Goal: Task Accomplishment & Management: Manage account settings

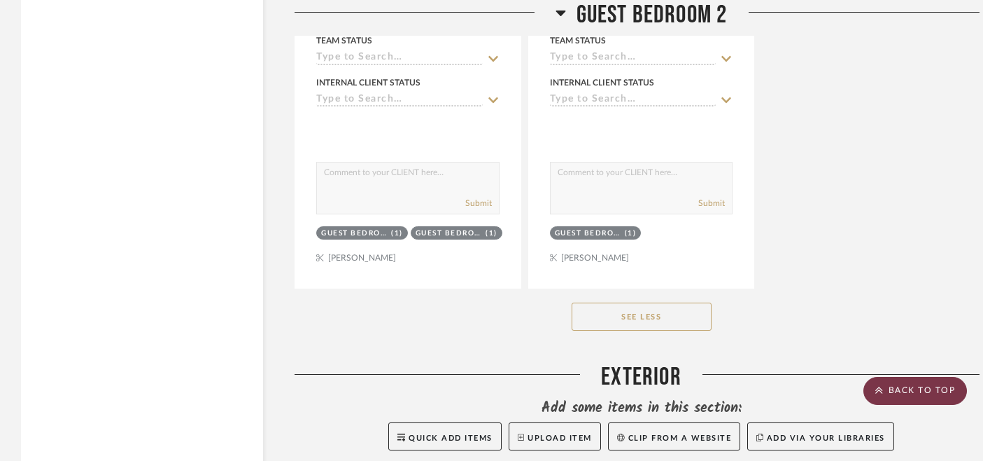
click at [895, 393] on scroll-to-top-button "BACK TO TOP" at bounding box center [916, 391] width 104 height 28
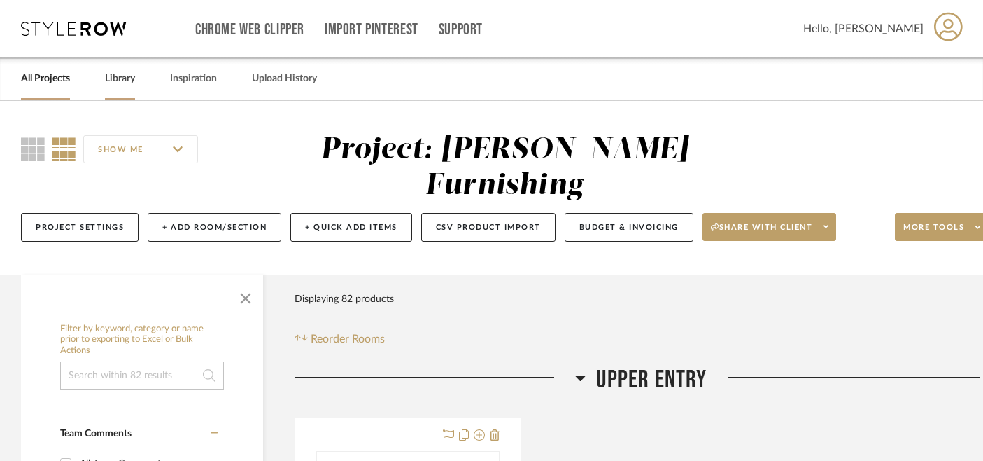
click at [125, 83] on link "Library" at bounding box center [120, 78] width 30 height 19
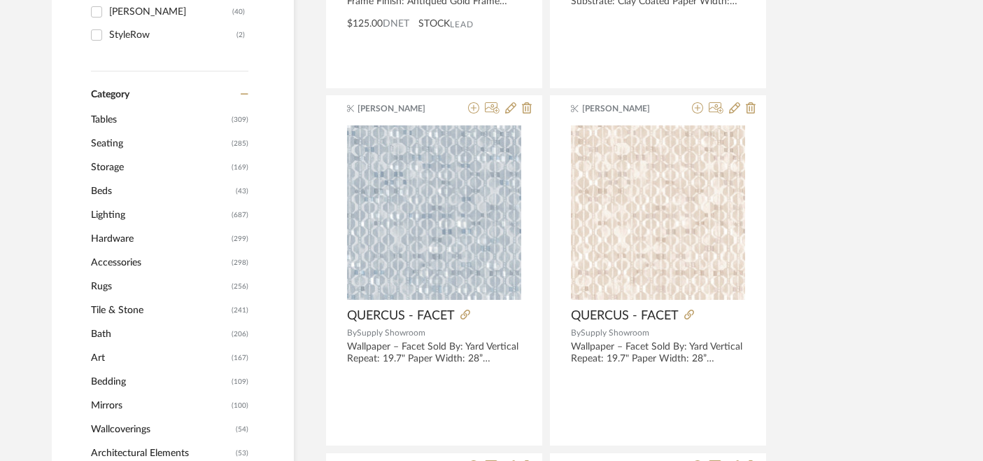
scroll to position [583, 0]
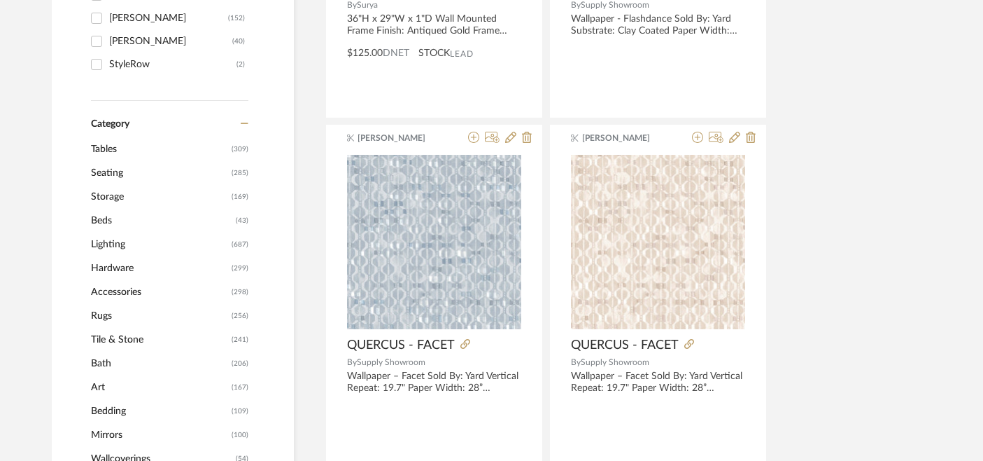
click at [117, 200] on span "Storage" at bounding box center [159, 197] width 137 height 24
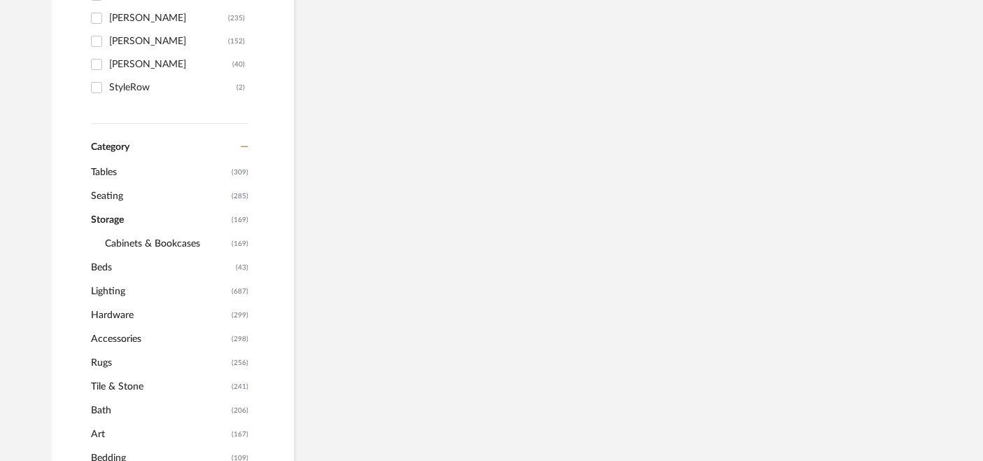
click at [117, 255] on span "Beds" at bounding box center [161, 267] width 141 height 24
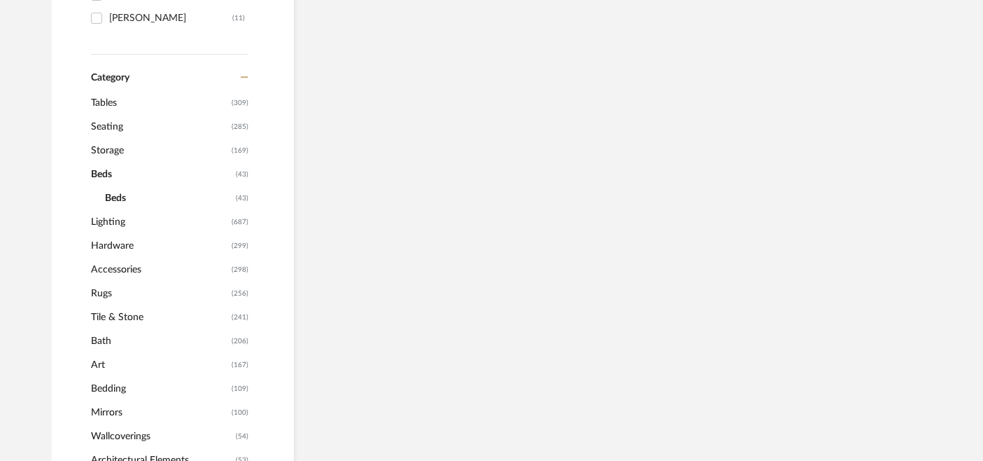
scroll to position [521, 0]
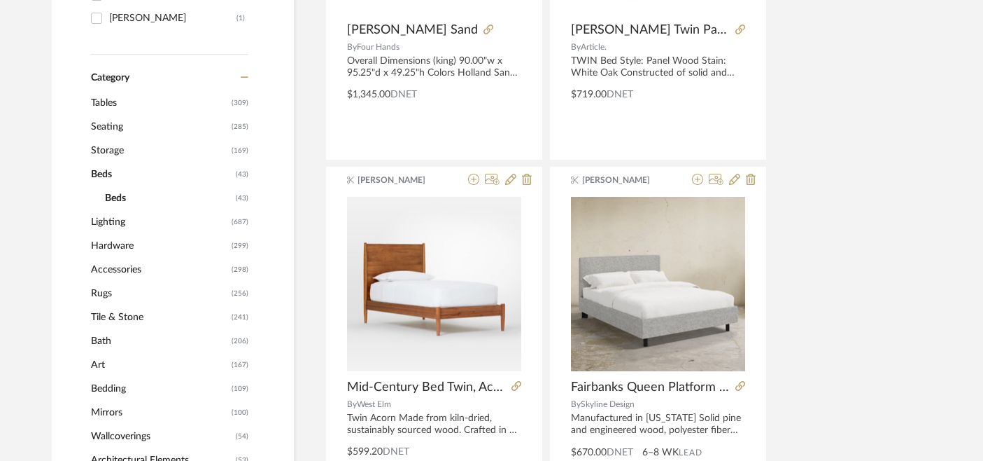
click at [105, 170] on span "Beds" at bounding box center [161, 174] width 141 height 24
click at [111, 101] on span "Tables" at bounding box center [159, 103] width 137 height 24
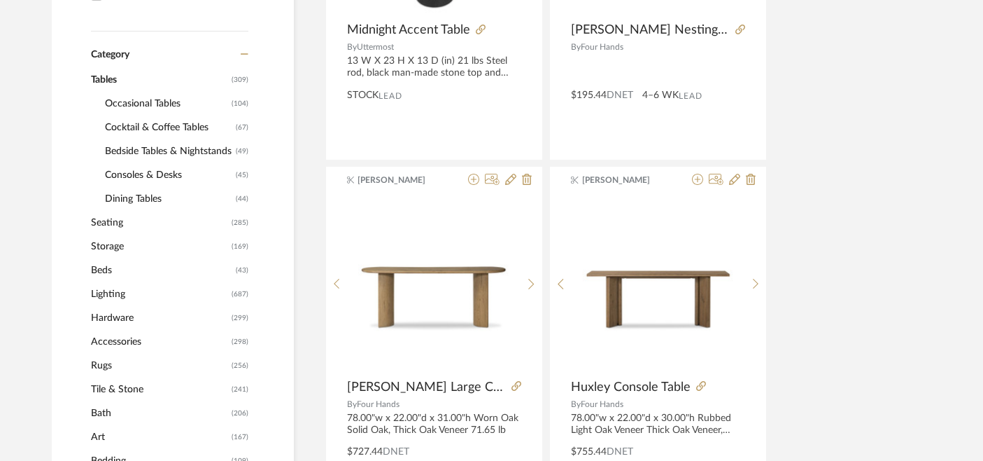
click at [129, 181] on span "Consoles & Desks" at bounding box center [168, 175] width 127 height 24
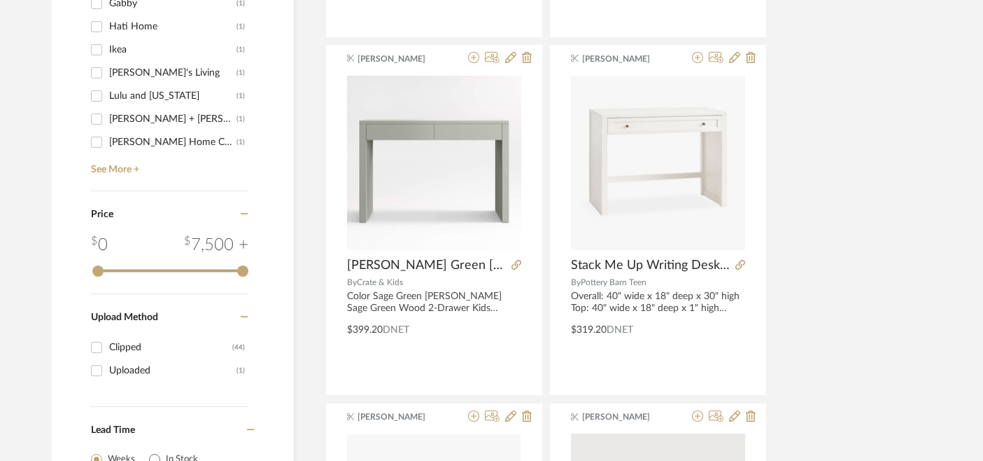
scroll to position [1726, 0]
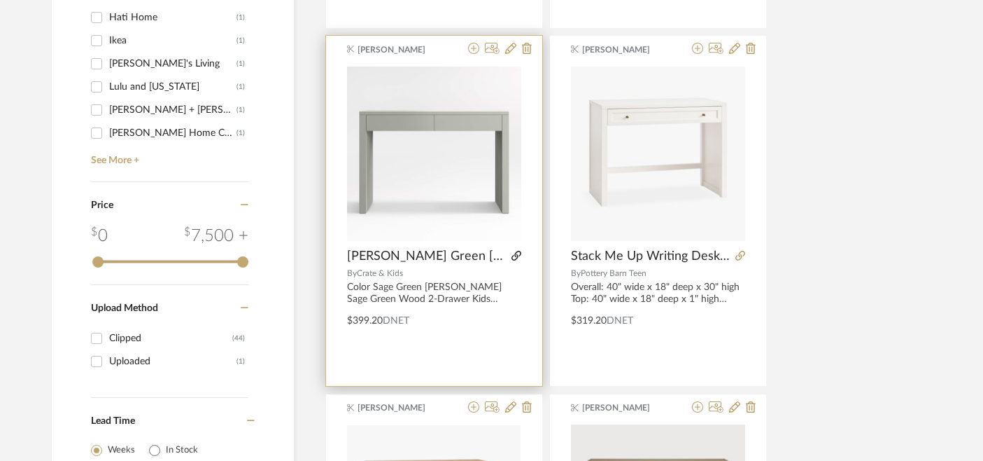
click at [516, 254] on icon at bounding box center [517, 256] width 10 height 10
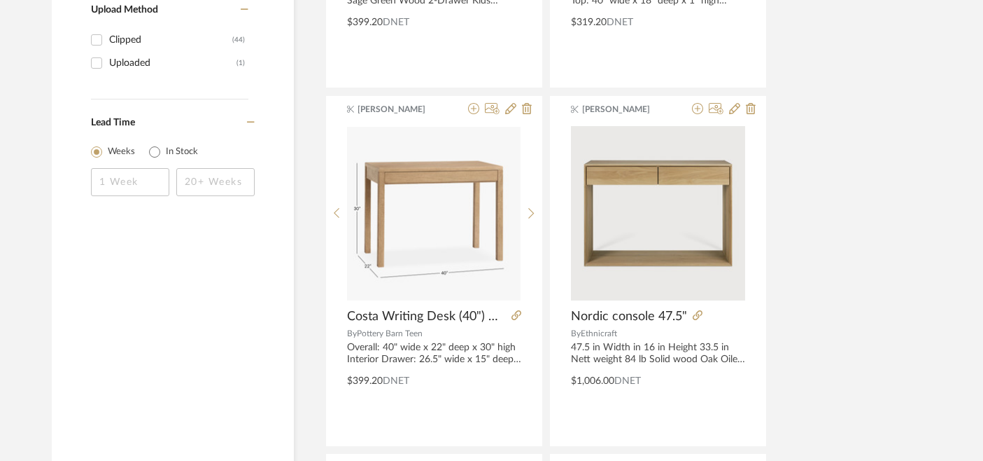
scroll to position [2025, 0]
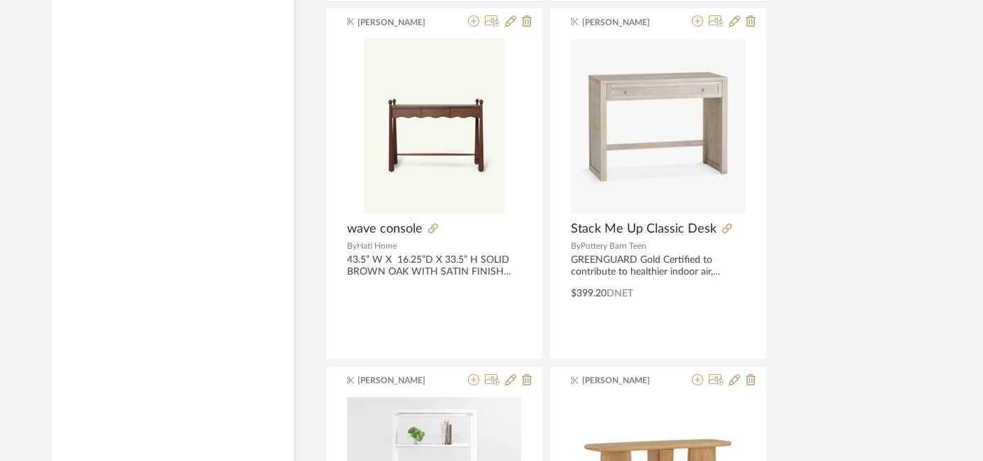
scroll to position [4619, 0]
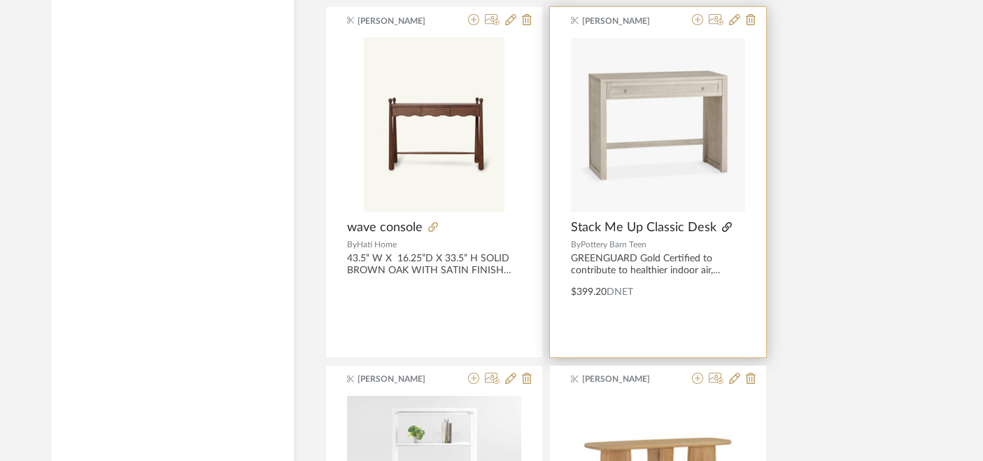
click at [724, 223] on icon at bounding box center [727, 227] width 10 height 10
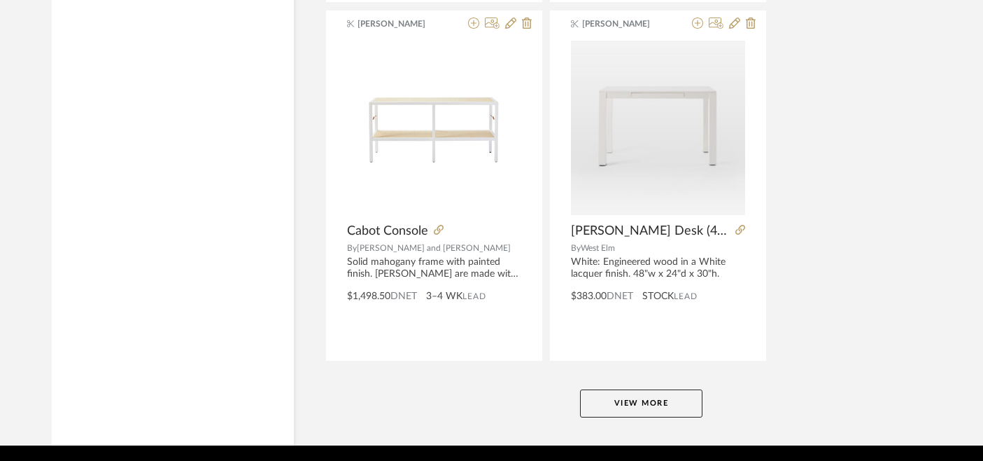
scroll to position [6454, 0]
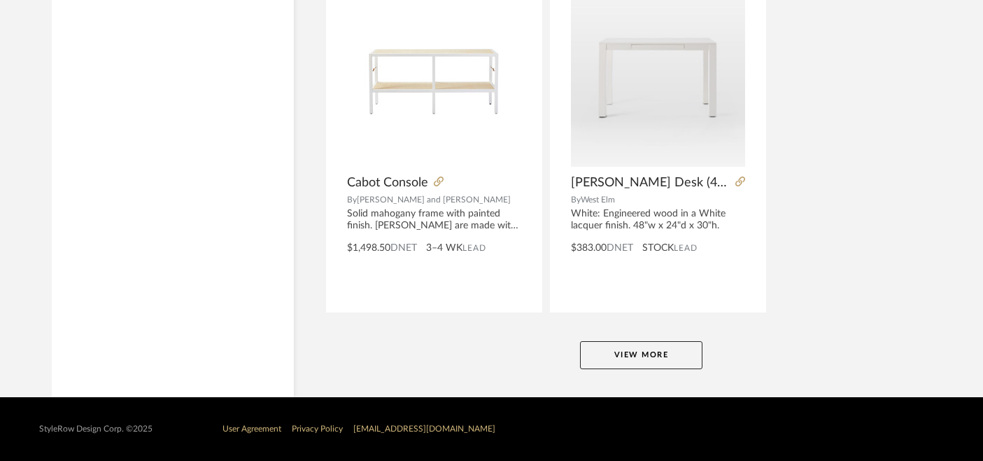
click at [627, 350] on button "View More" at bounding box center [641, 355] width 122 height 28
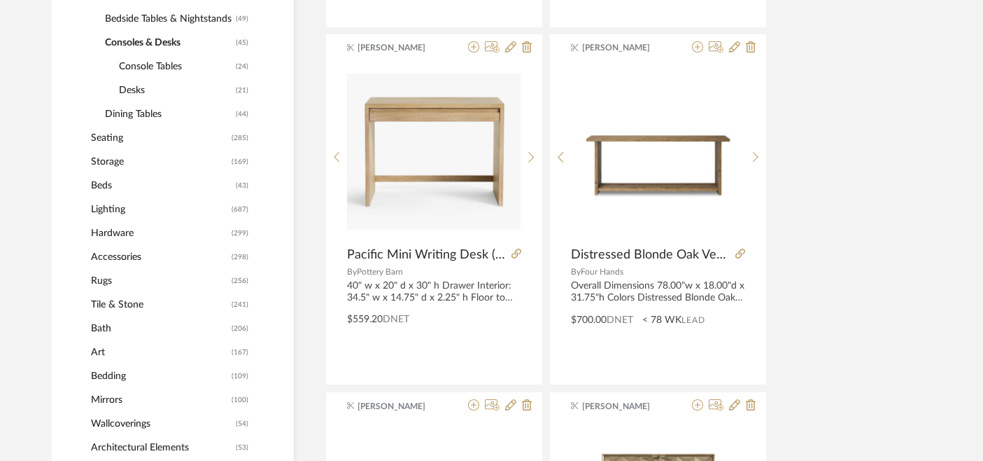
scroll to position [659, 0]
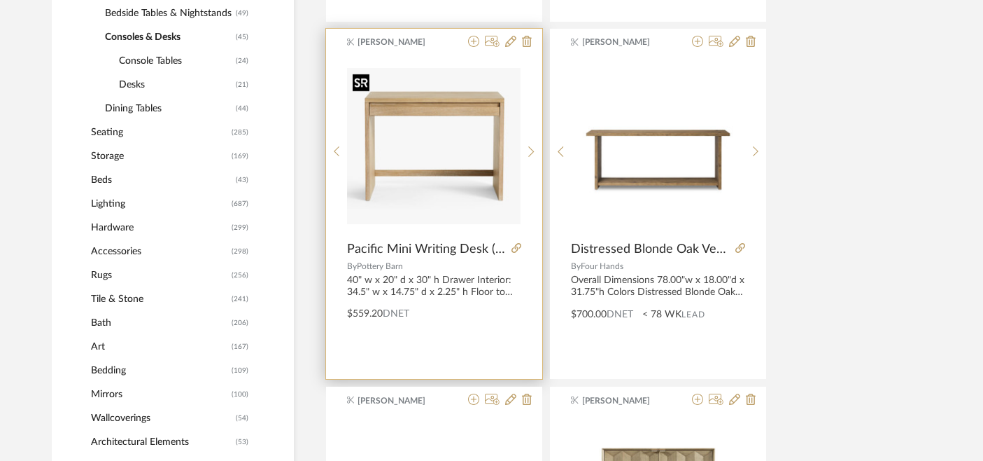
click at [404, 167] on img "0" at bounding box center [434, 146] width 174 height 156
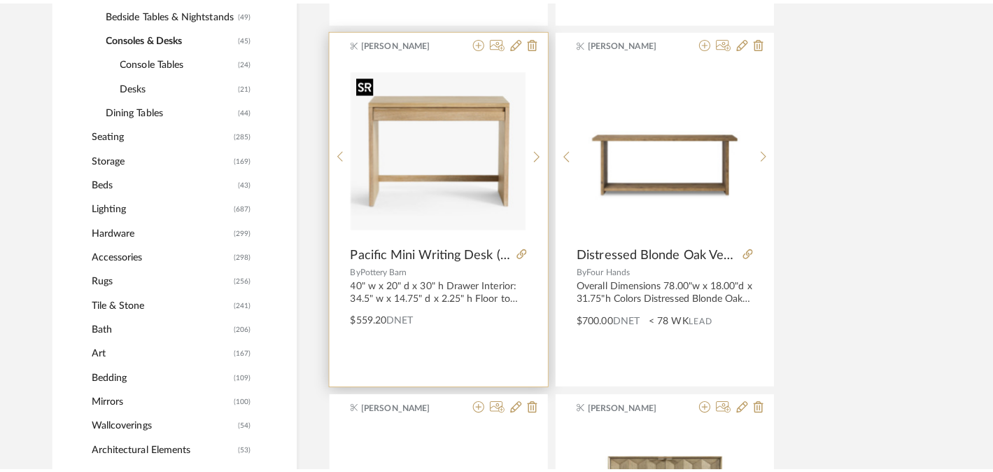
scroll to position [0, 0]
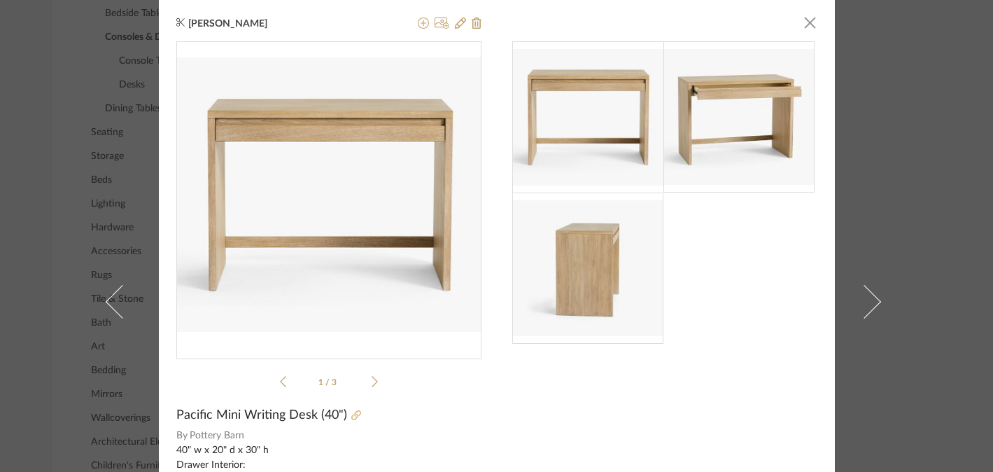
click at [351, 414] on icon at bounding box center [356, 415] width 10 height 10
click at [817, 33] on div "[PERSON_NAME] × 1 / 3 Pacific Mini Writing Desk (40") By Pottery Barn 40" w x 2…" at bounding box center [497, 301] width 676 height 603
click at [806, 23] on span "button" at bounding box center [811, 22] width 28 height 28
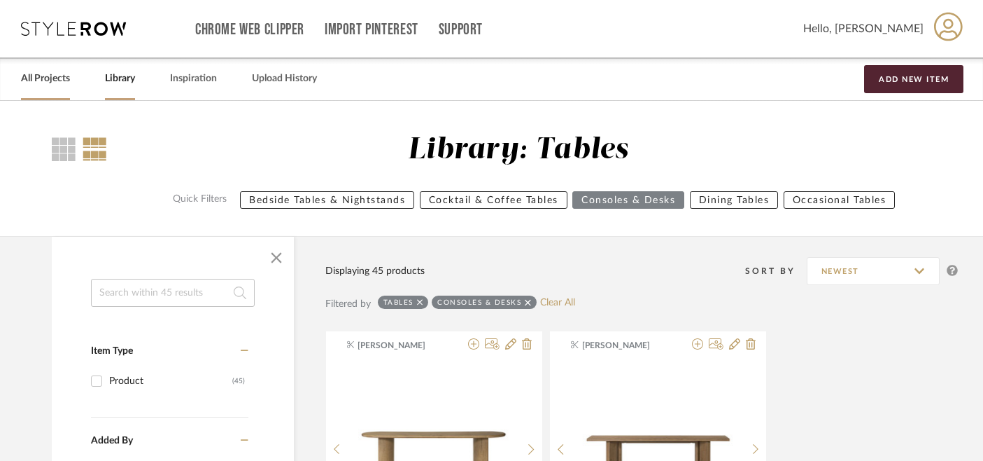
click at [56, 83] on link "All Projects" at bounding box center [45, 78] width 49 height 19
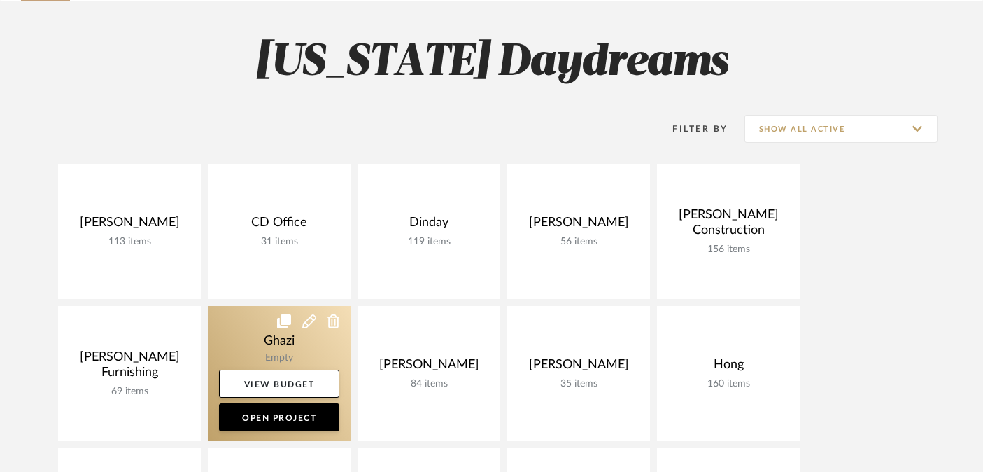
scroll to position [164, 0]
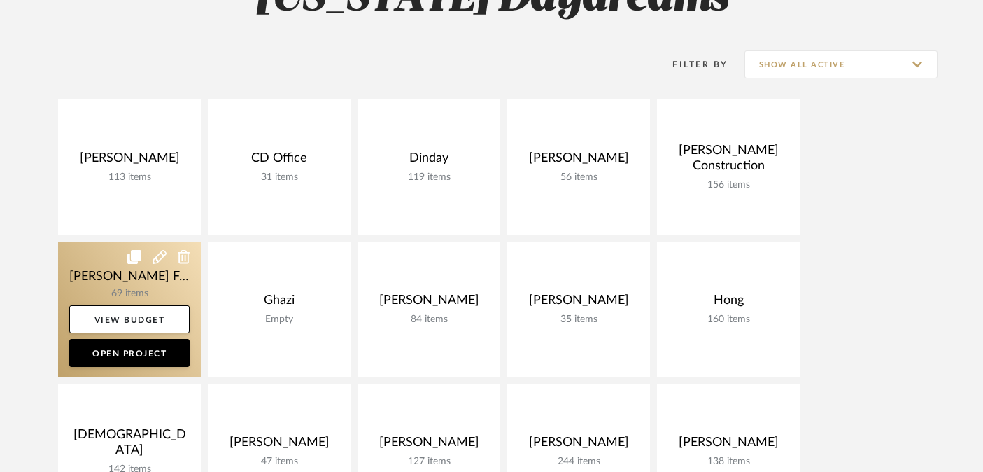
click at [130, 279] on link at bounding box center [129, 308] width 143 height 135
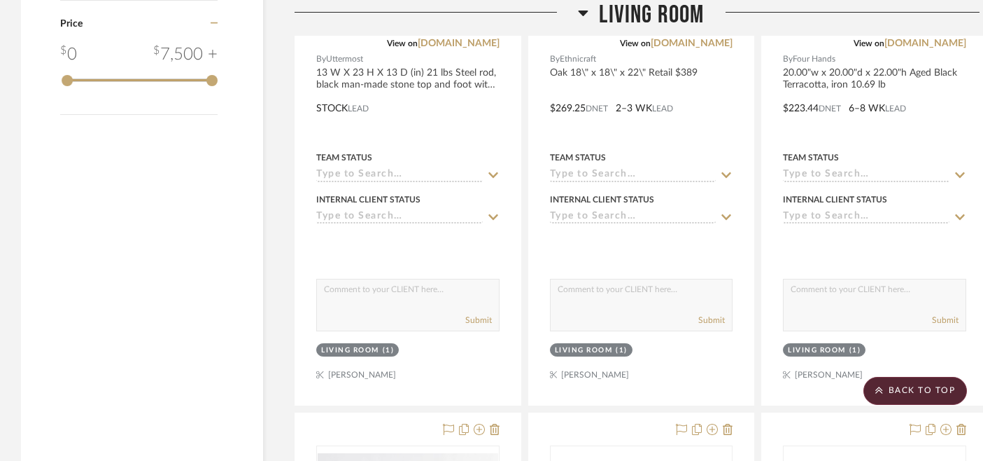
scroll to position [1720, 0]
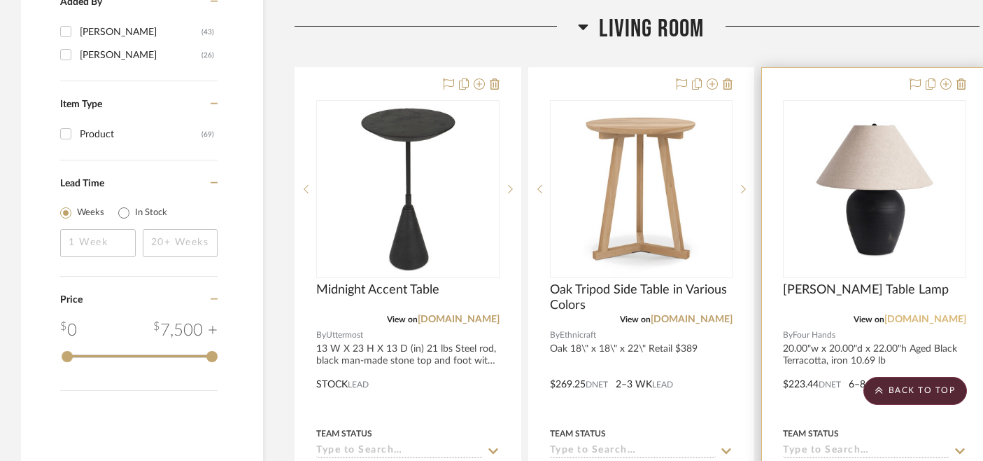
click at [927, 314] on link "[DOMAIN_NAME]" at bounding box center [926, 319] width 82 height 10
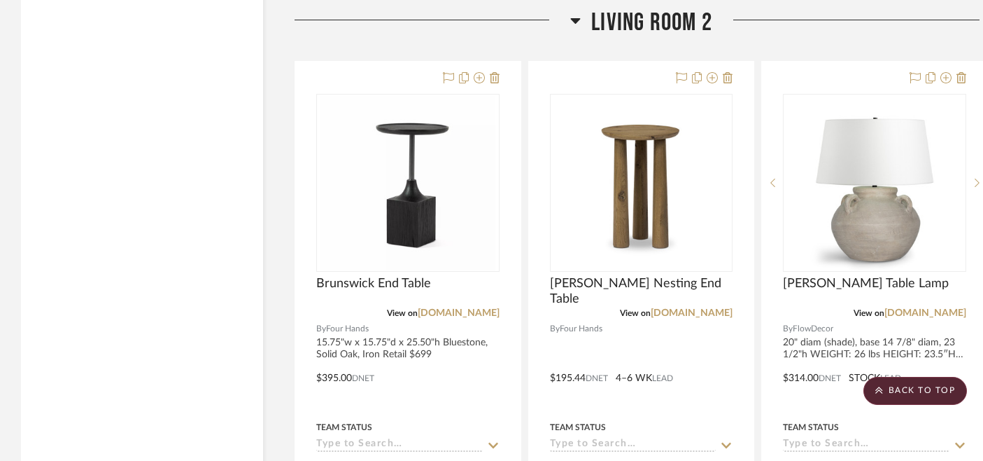
scroll to position [3708, 0]
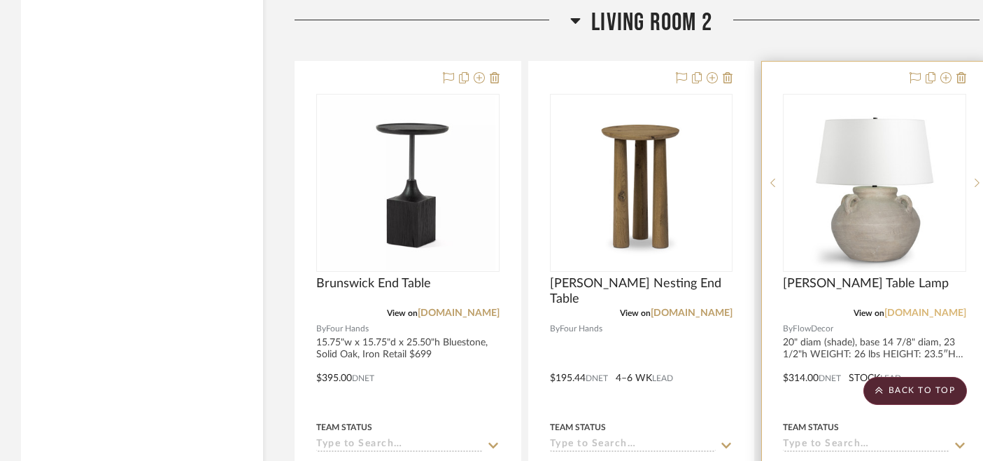
click at [942, 308] on link "[DOMAIN_NAME]" at bounding box center [926, 313] width 82 height 10
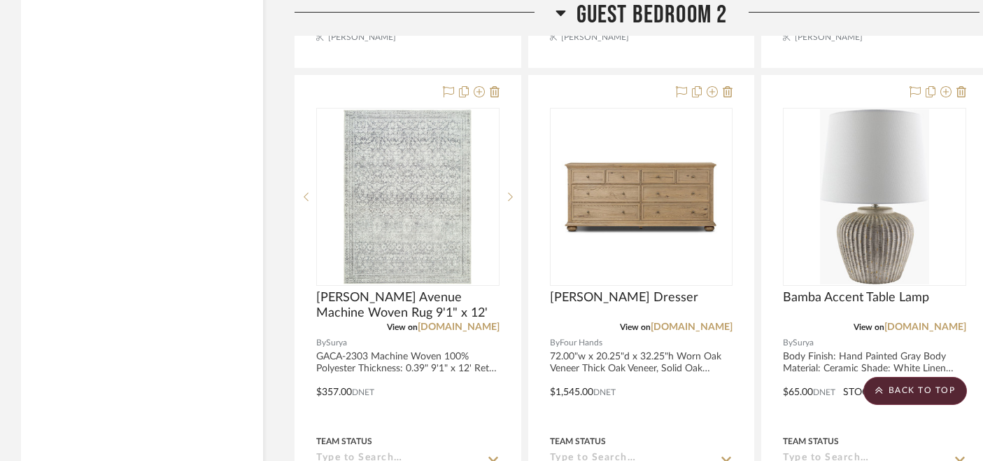
scroll to position [12883, 0]
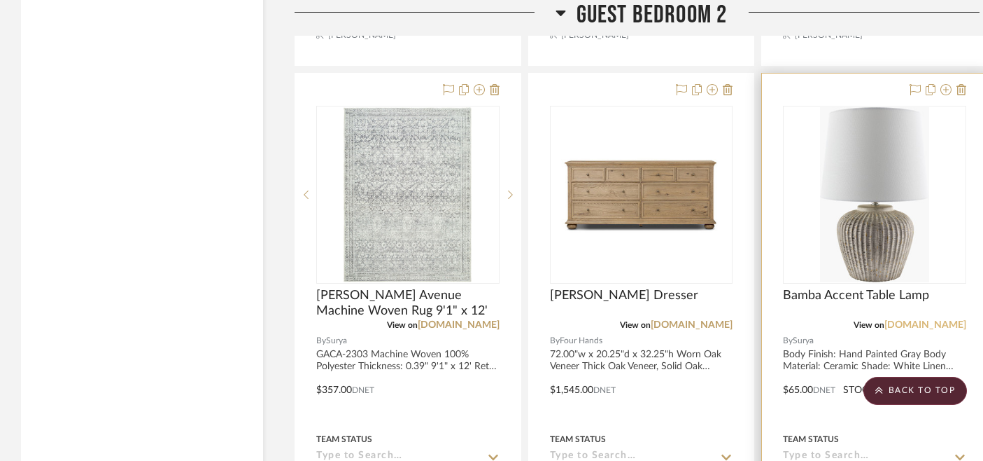
click at [935, 320] on link "[DOMAIN_NAME]" at bounding box center [926, 325] width 82 height 10
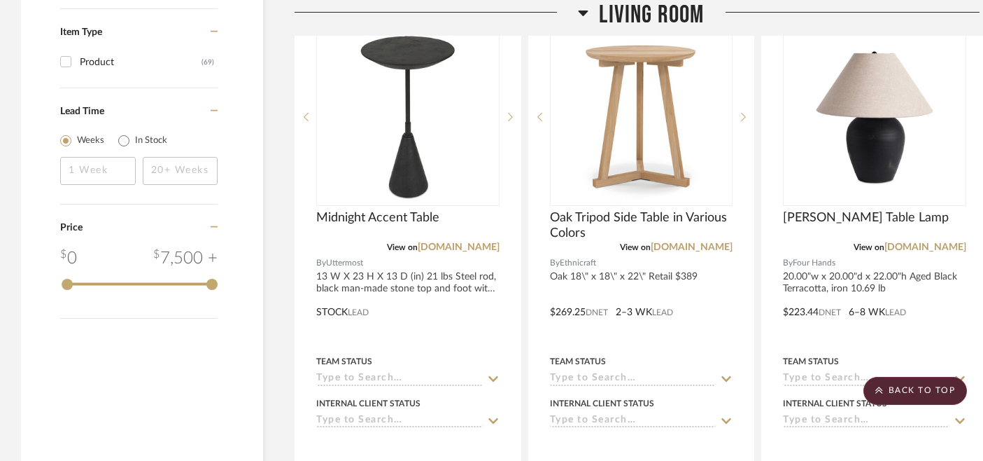
scroll to position [1713, 0]
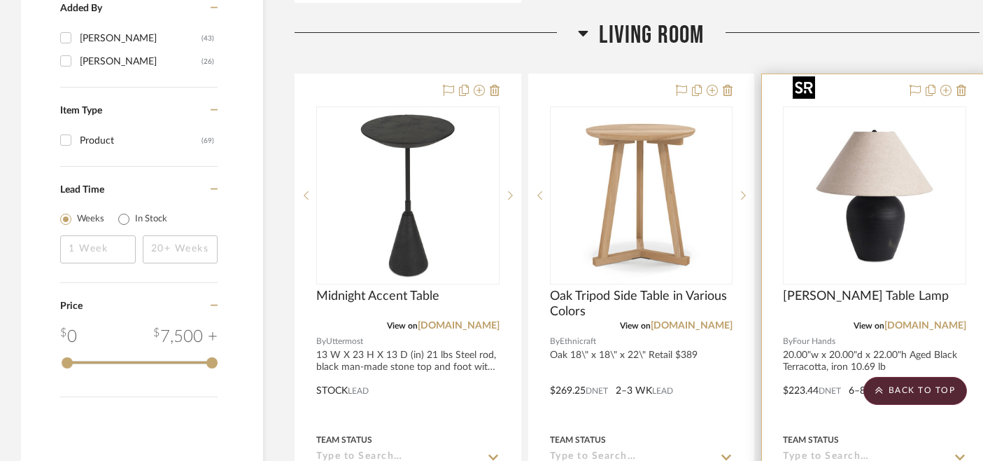
click at [819, 175] on img "0" at bounding box center [874, 195] width 175 height 175
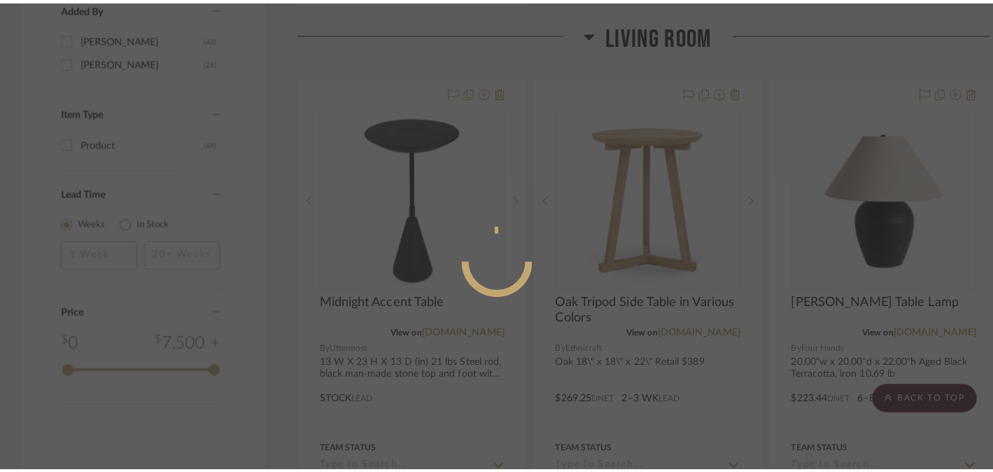
scroll to position [0, 0]
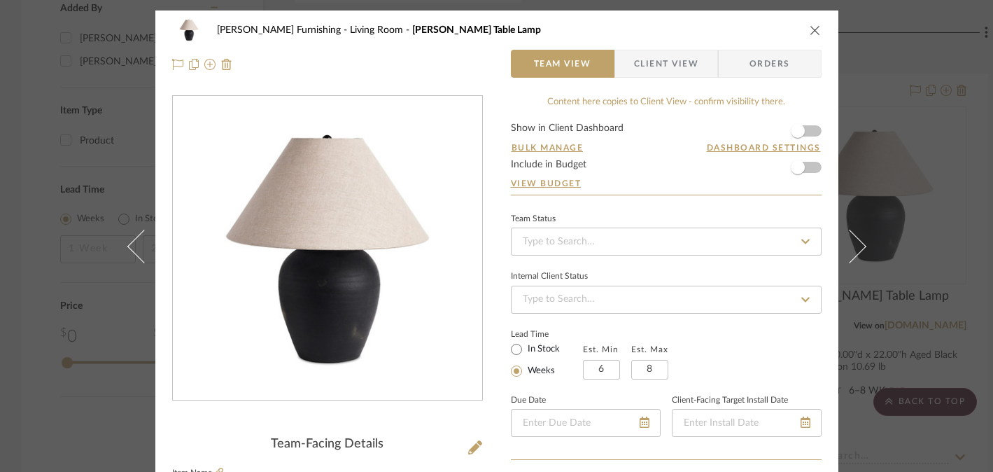
click at [918, 136] on div "[PERSON_NAME] Furnishing Living Room [PERSON_NAME] Table Lamp Team View Client …" at bounding box center [496, 236] width 993 height 472
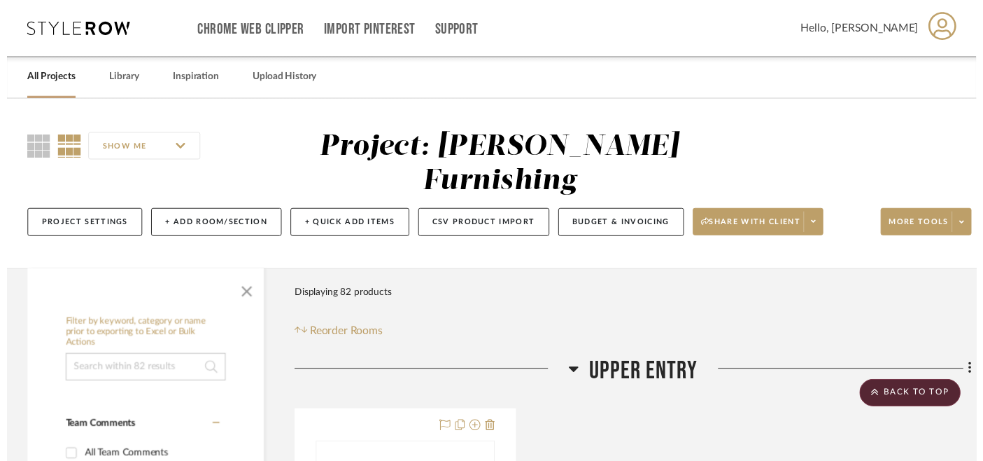
scroll to position [1713, 0]
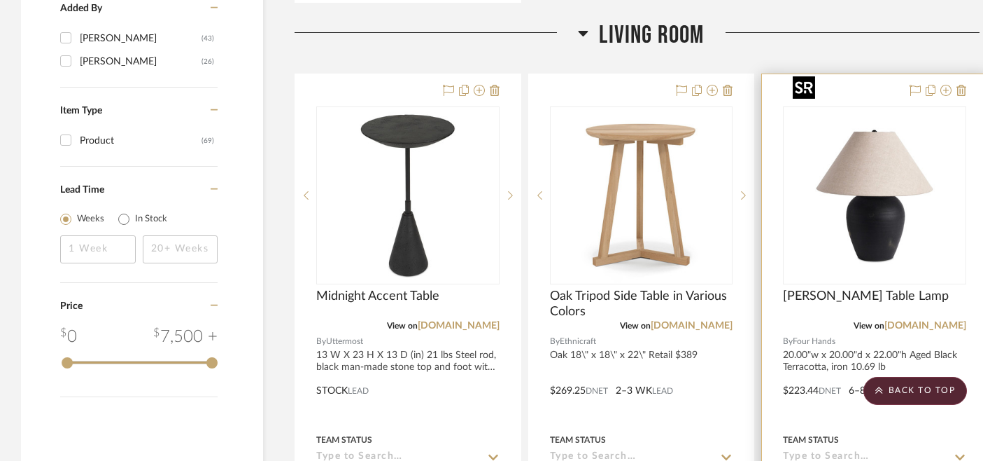
click at [888, 191] on img "0" at bounding box center [874, 195] width 175 height 175
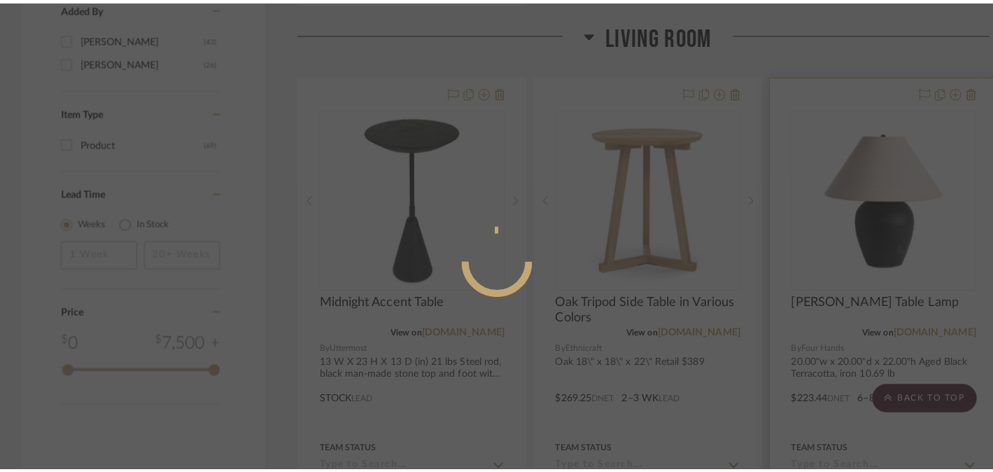
scroll to position [0, 0]
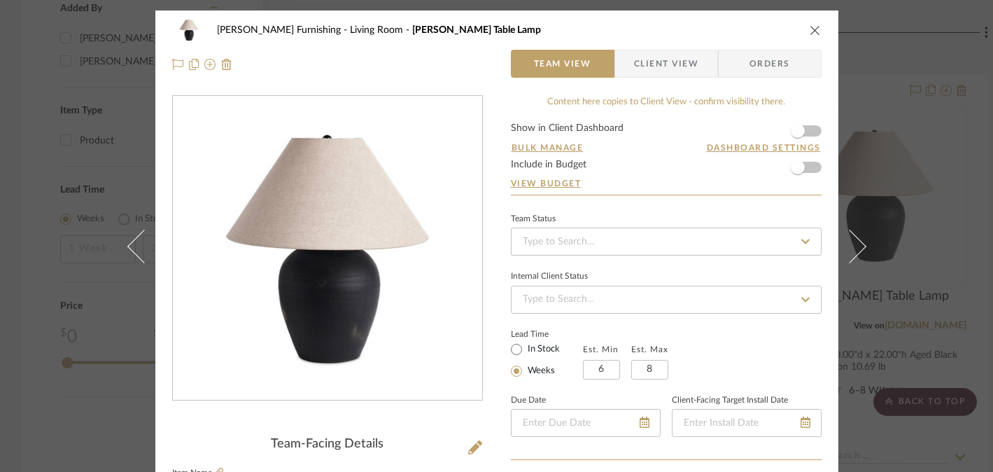
click at [83, 134] on div "[PERSON_NAME] Furnishing Living Room [PERSON_NAME] Table Lamp Team View Client …" at bounding box center [496, 236] width 993 height 472
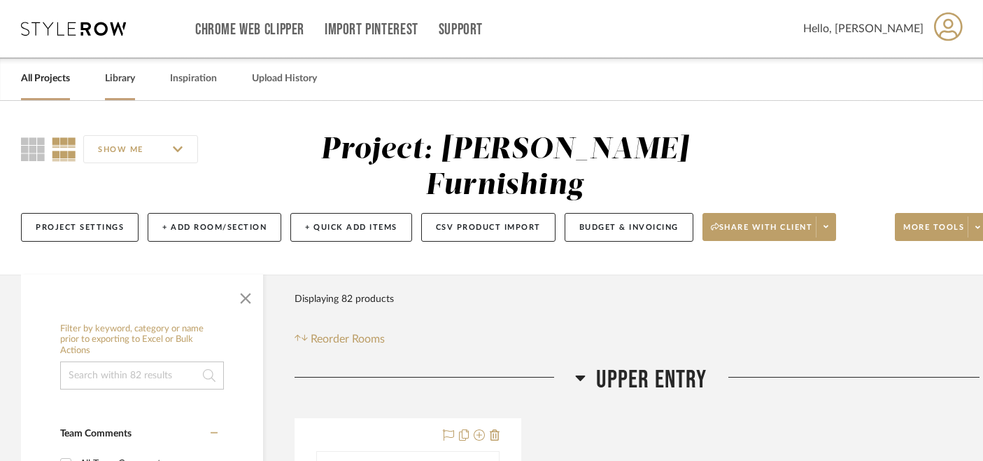
click at [129, 78] on link "Library" at bounding box center [120, 78] width 30 height 19
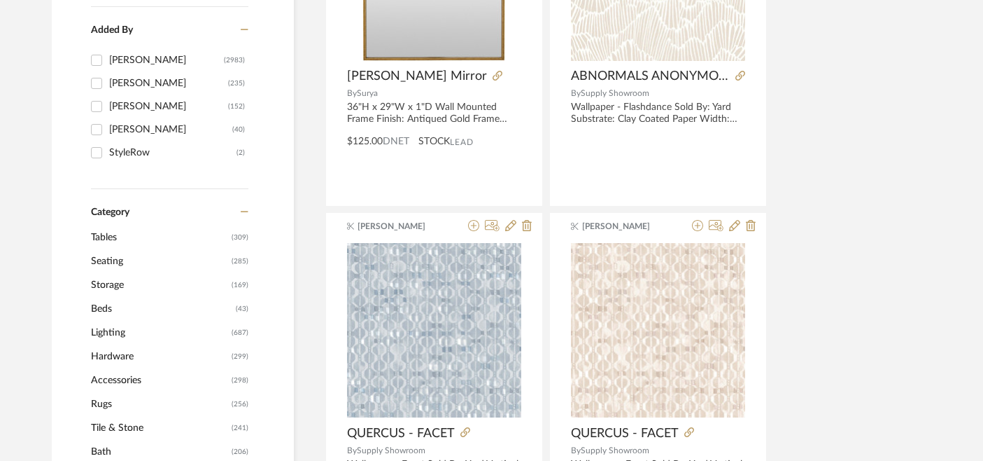
scroll to position [412, 0]
click at [107, 330] on span "Lighting" at bounding box center [159, 333] width 137 height 24
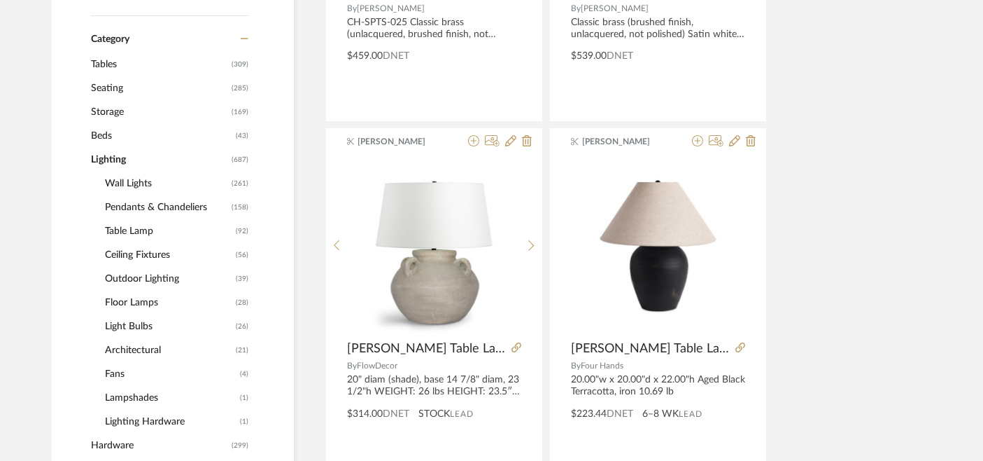
scroll to position [604, 0]
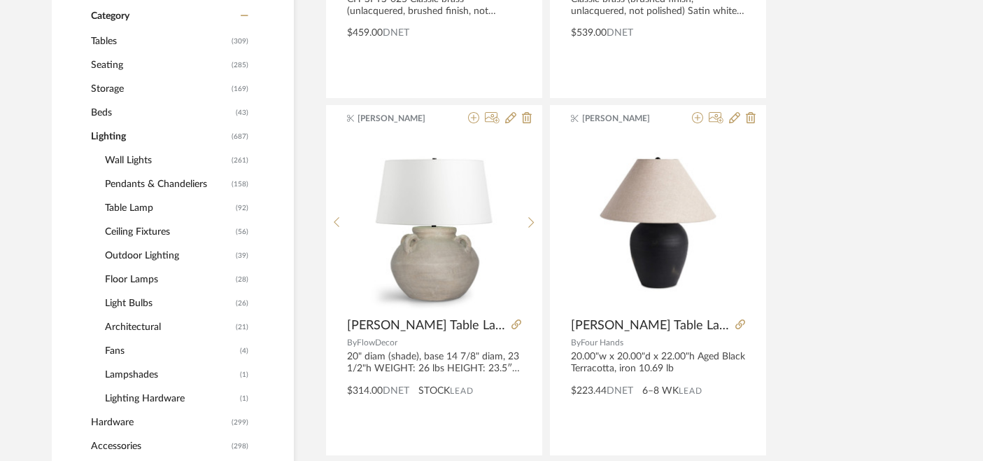
click at [125, 209] on span "Table Lamp" at bounding box center [168, 208] width 127 height 24
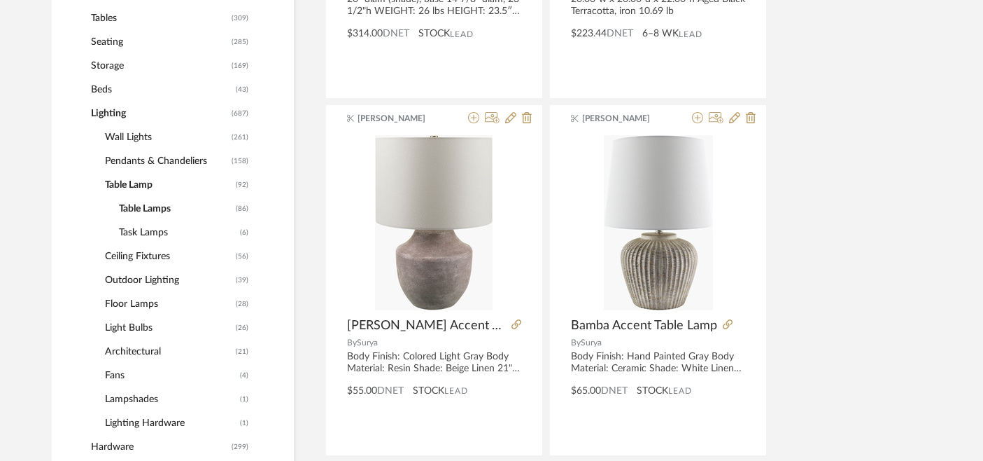
scroll to position [581, 0]
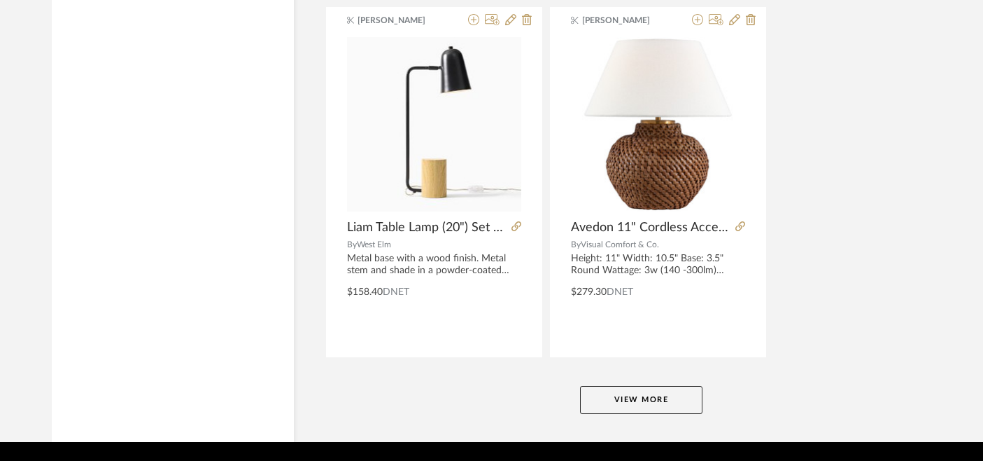
scroll to position [6475, 0]
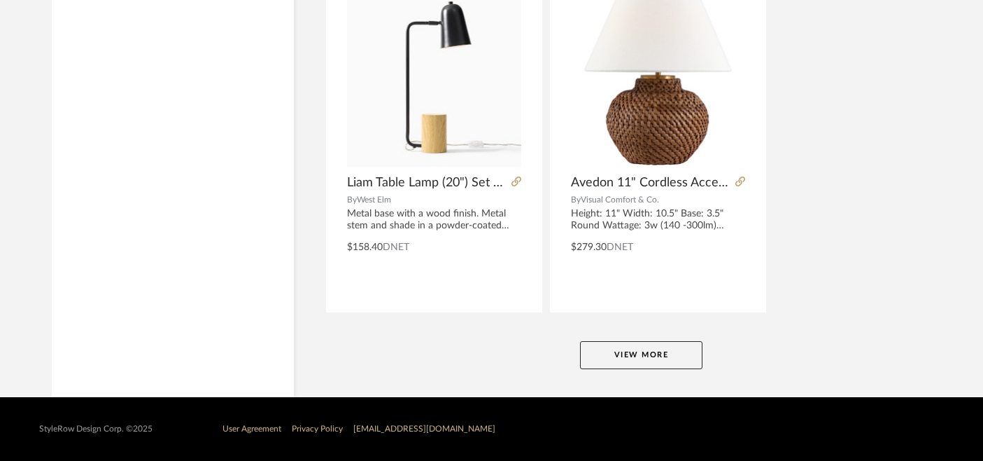
click at [672, 367] on button "View More" at bounding box center [641, 355] width 122 height 28
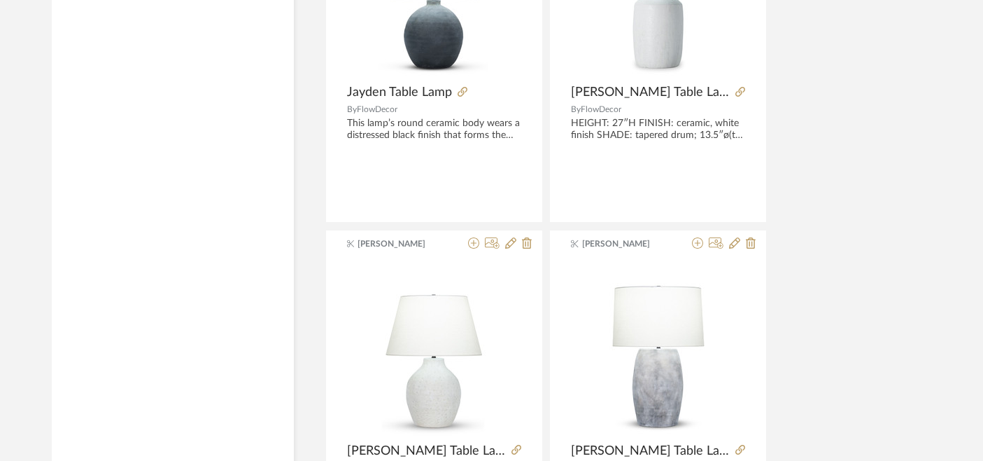
scroll to position [10293, 0]
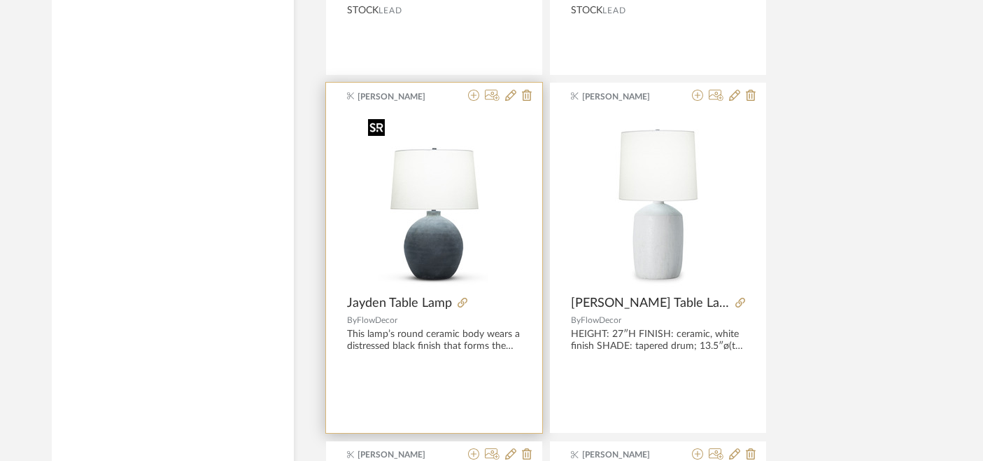
click at [0, 0] on img at bounding box center [0, 0] width 0 height 0
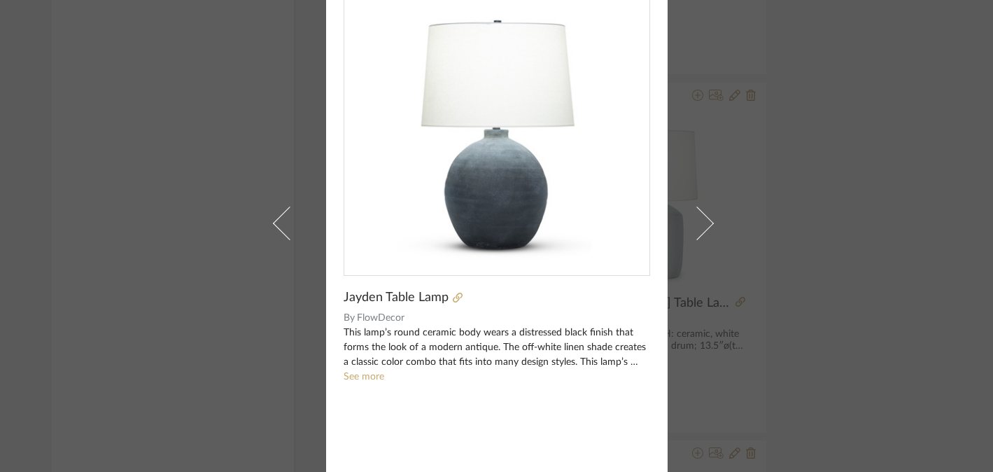
scroll to position [131, 0]
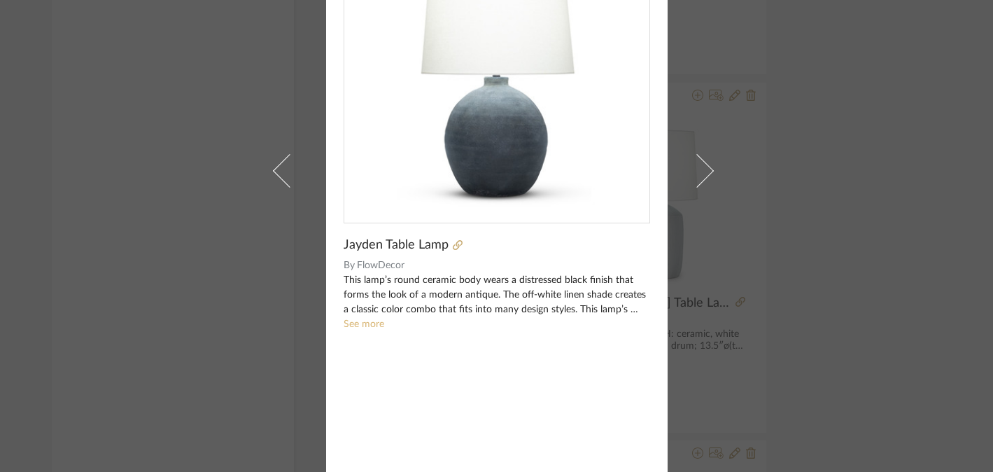
click at [366, 328] on link "See more" at bounding box center [364, 324] width 41 height 10
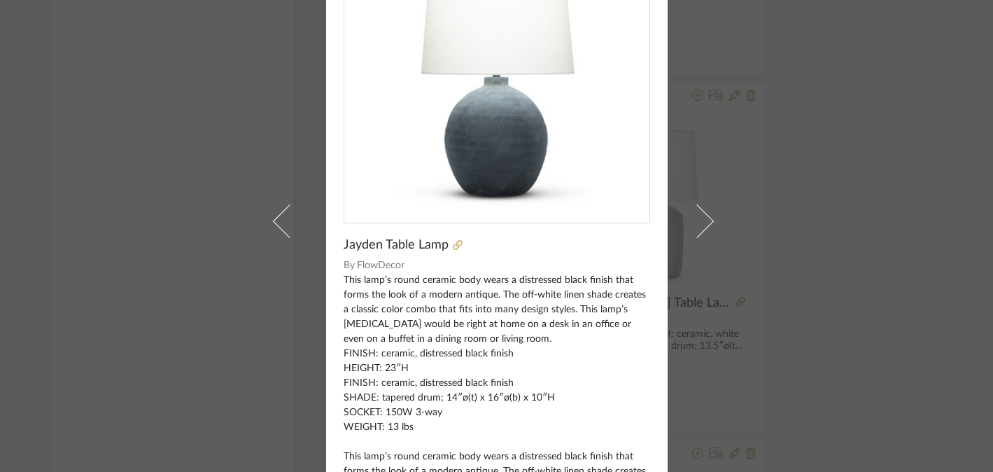
scroll to position [0, 0]
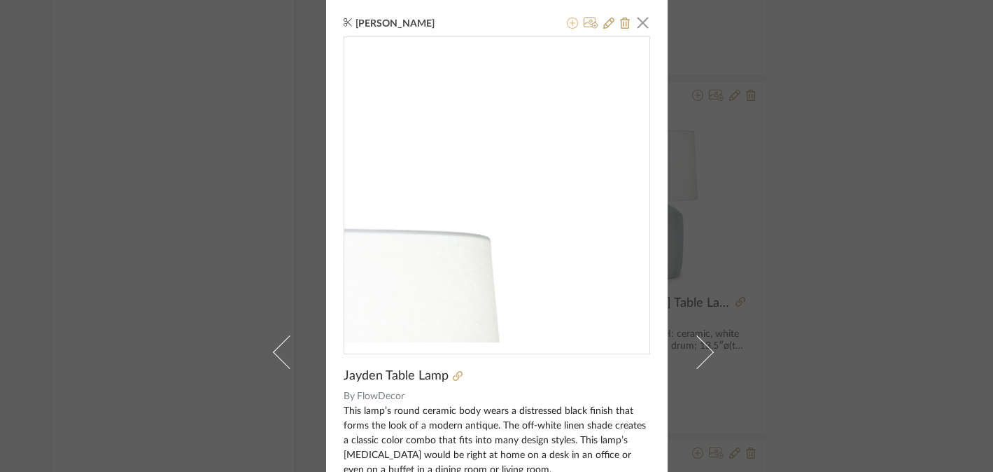
click at [567, 29] on fa-icon at bounding box center [572, 23] width 11 height 11
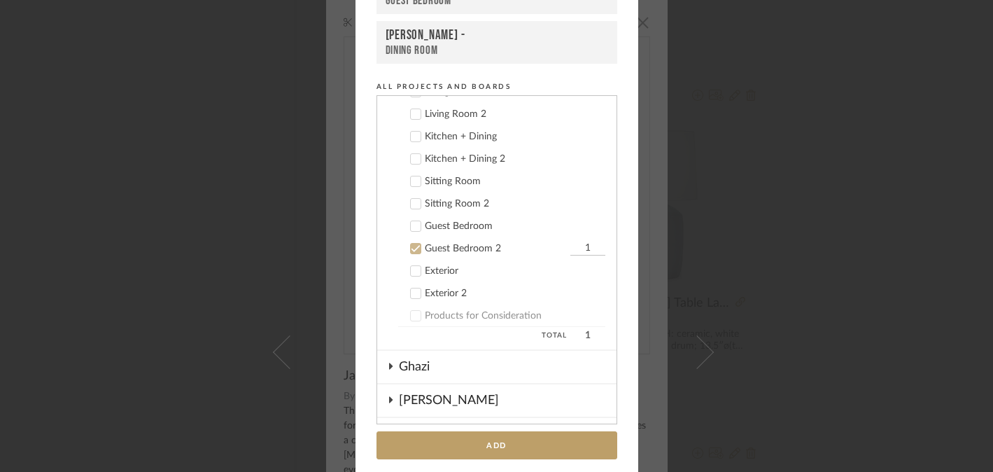
scroll to position [160, 0]
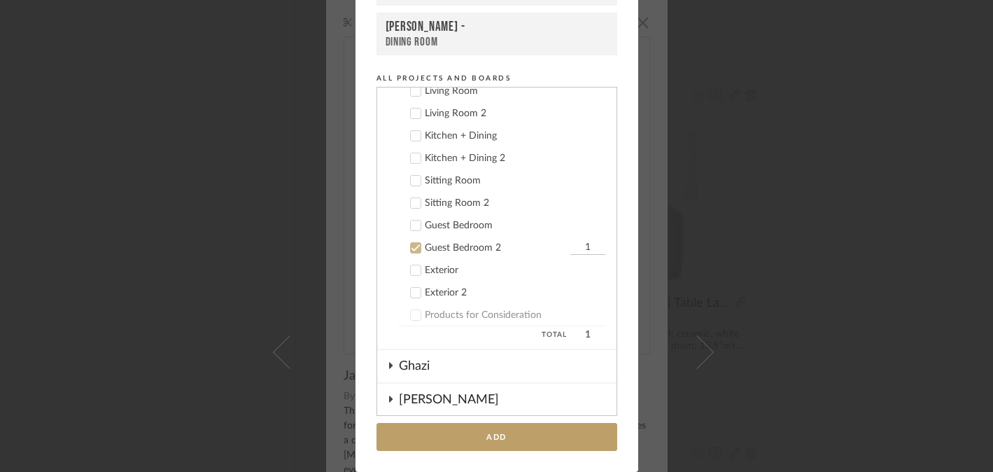
click at [412, 246] on icon at bounding box center [415, 248] width 9 height 7
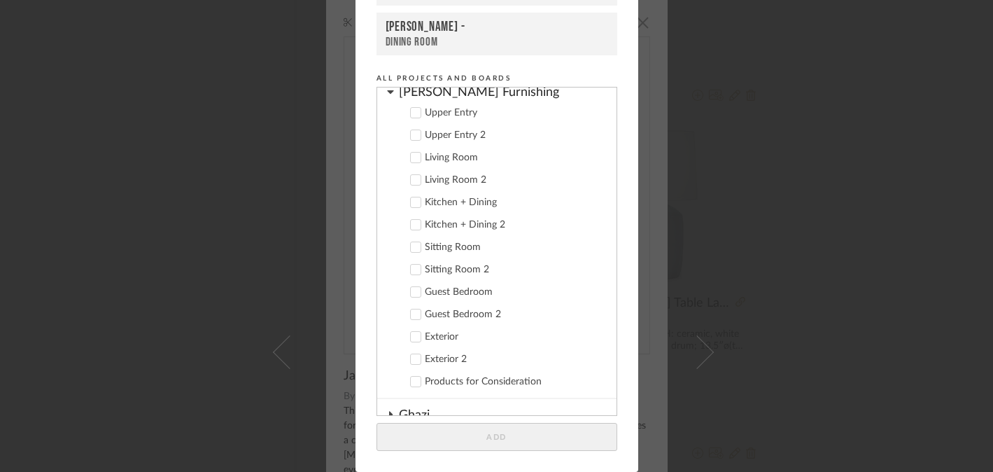
scroll to position [88, 0]
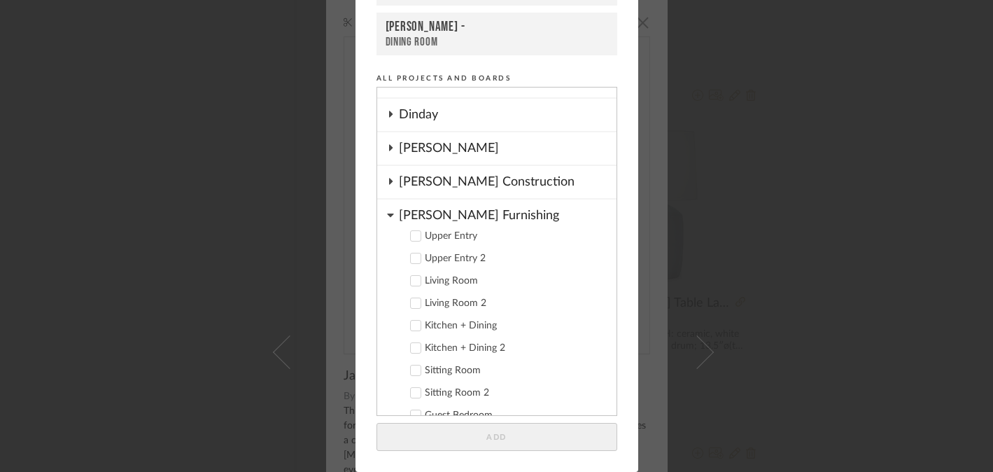
click at [411, 283] on icon at bounding box center [416, 281] width 10 height 10
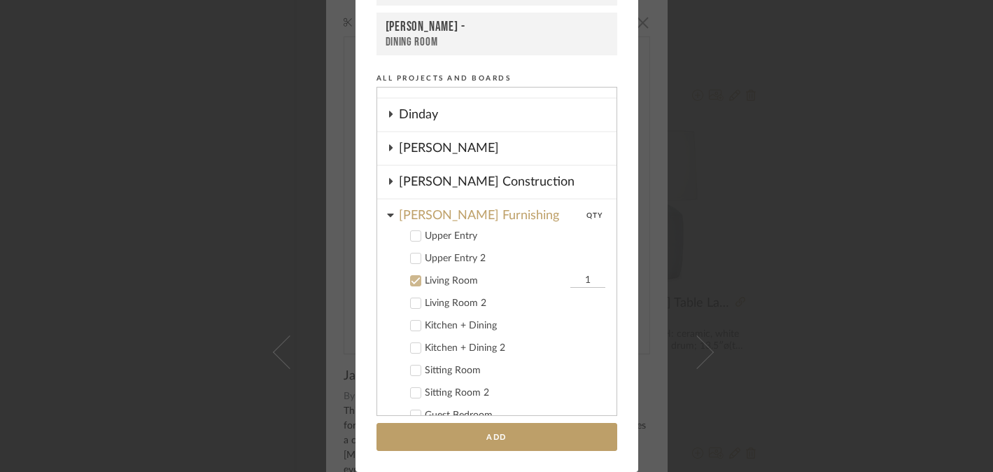
click at [508, 456] on add-to "Add to Projects Recent Projects, Rooms, or Boards [PERSON_NAME] Furnishing - Gu…" at bounding box center [497, 156] width 283 height 632
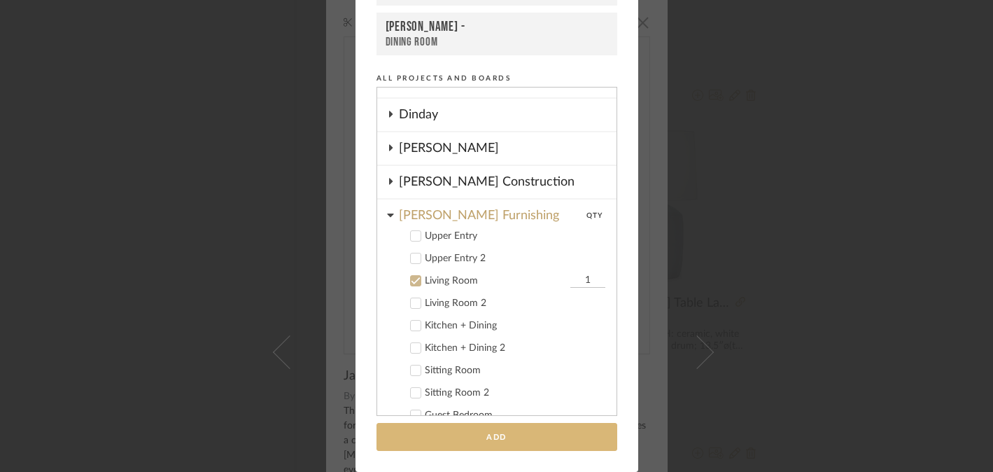
click at [507, 437] on button "Add" at bounding box center [497, 437] width 241 height 29
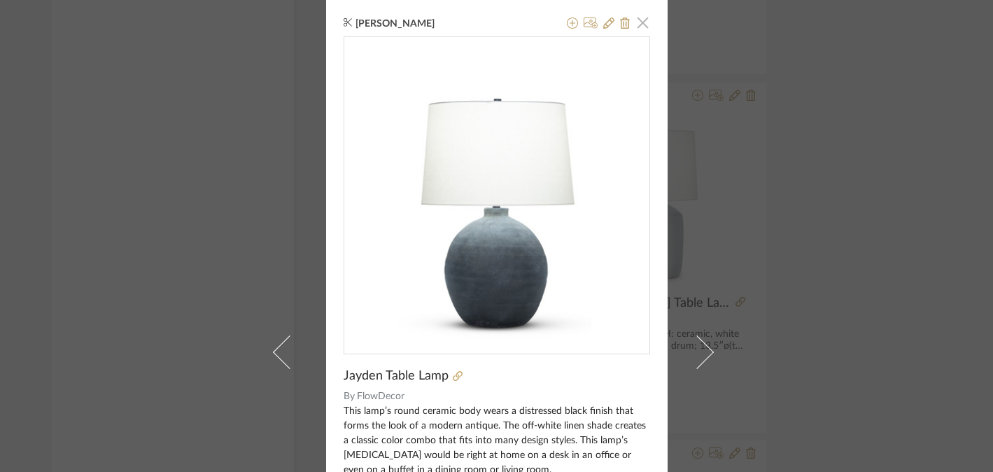
click at [638, 21] on span "button" at bounding box center [643, 22] width 28 height 28
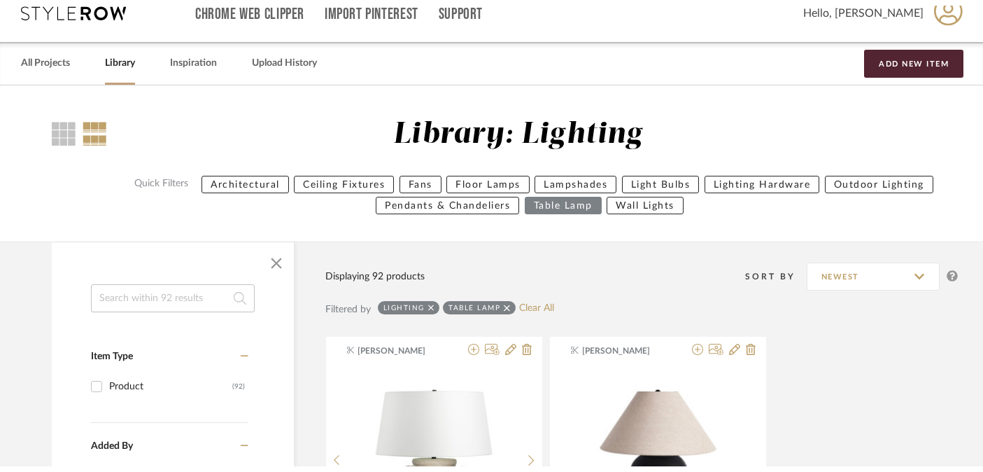
scroll to position [0, 0]
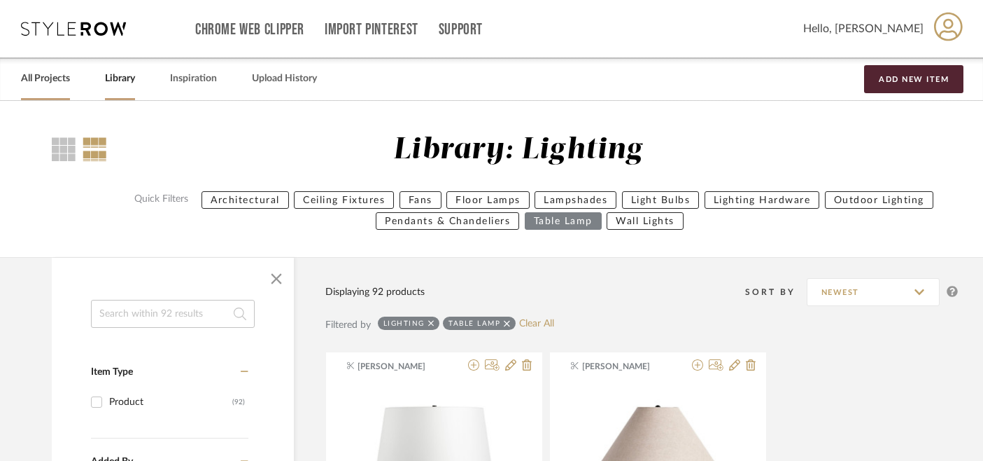
click at [47, 78] on link "All Projects" at bounding box center [45, 78] width 49 height 19
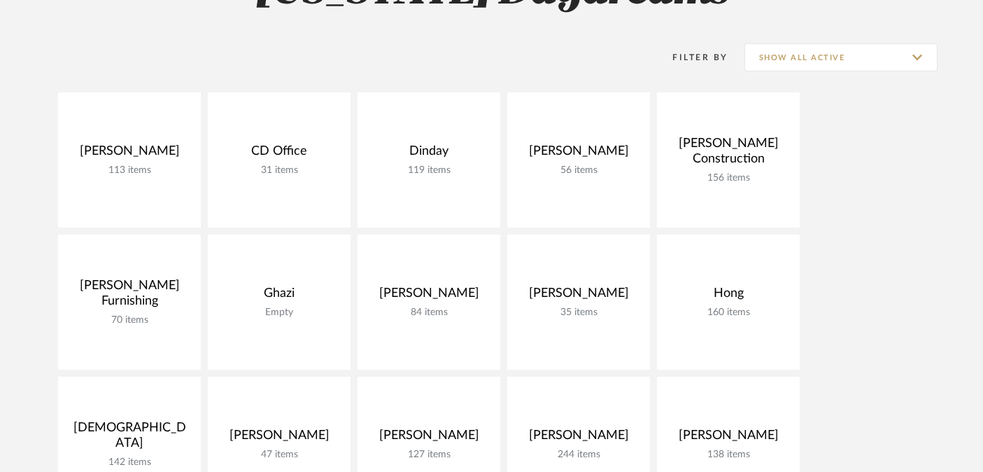
scroll to position [259, 0]
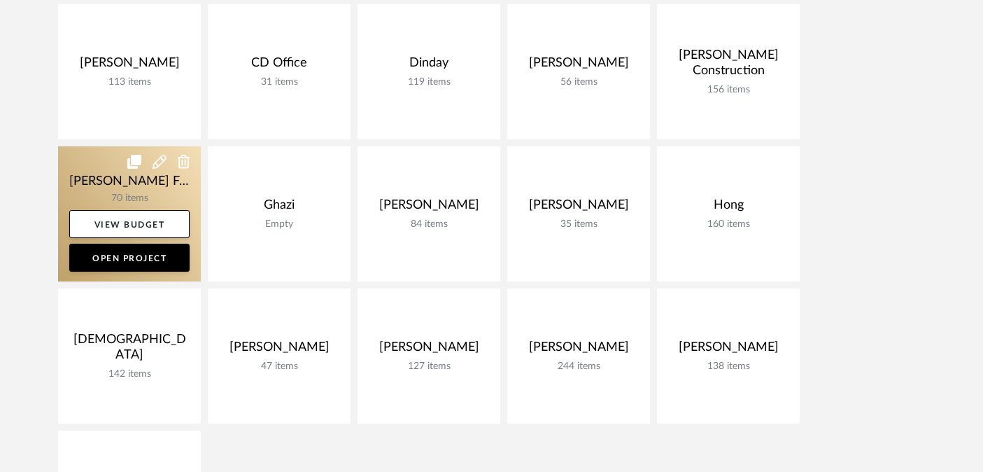
click at [132, 188] on link at bounding box center [129, 213] width 143 height 135
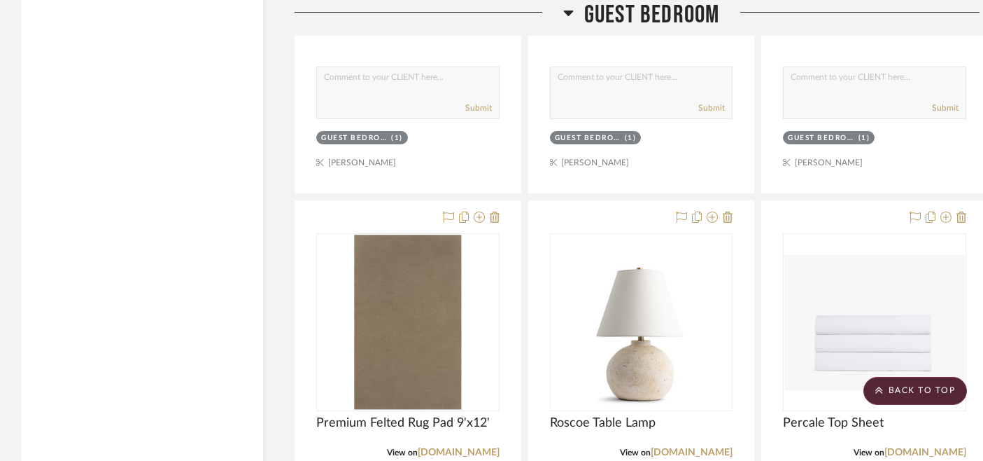
scroll to position [10890, 0]
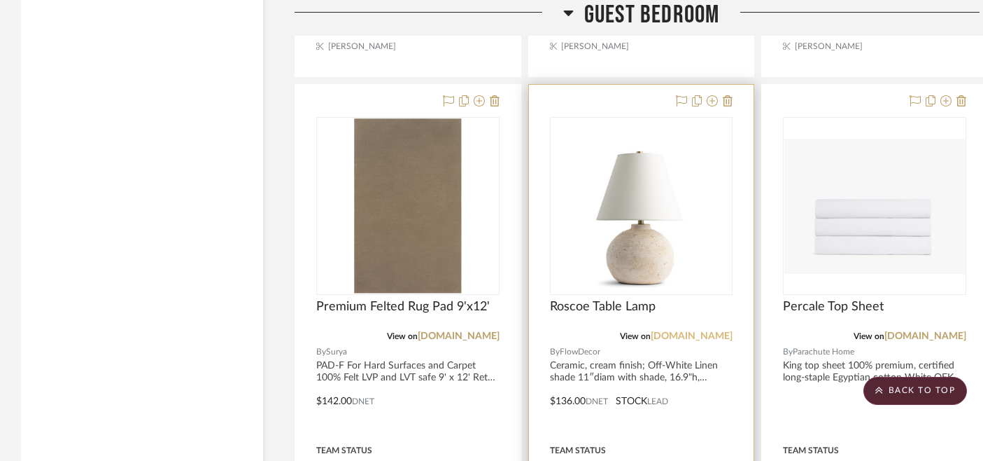
click at [695, 331] on link "[DOMAIN_NAME]" at bounding box center [692, 336] width 82 height 10
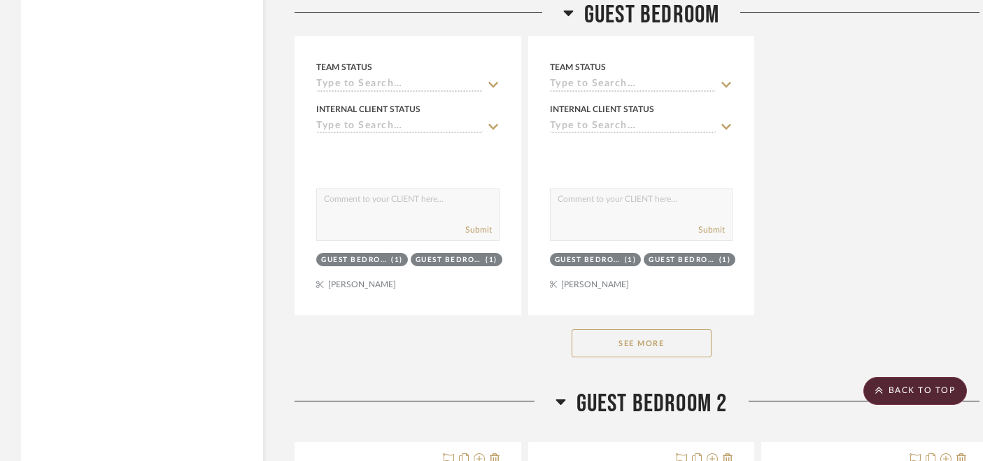
scroll to position [11973, 0]
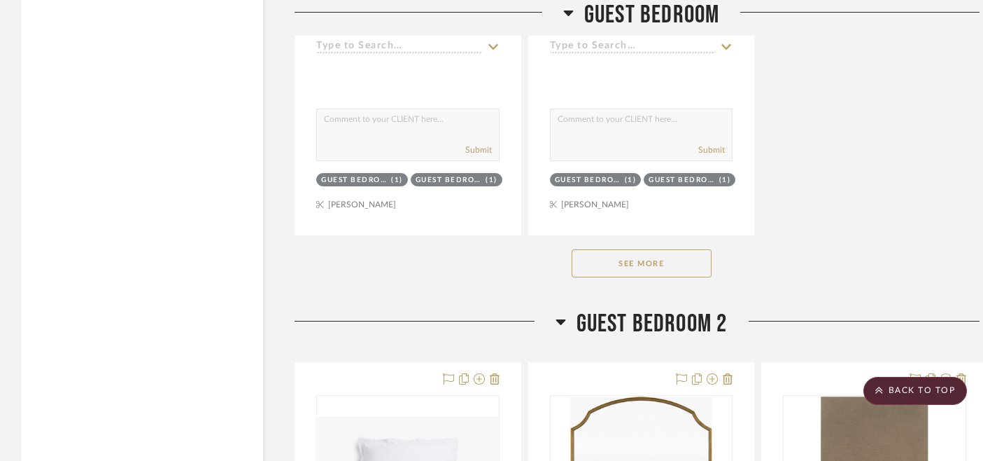
click at [652, 249] on button "See More" at bounding box center [642, 263] width 140 height 28
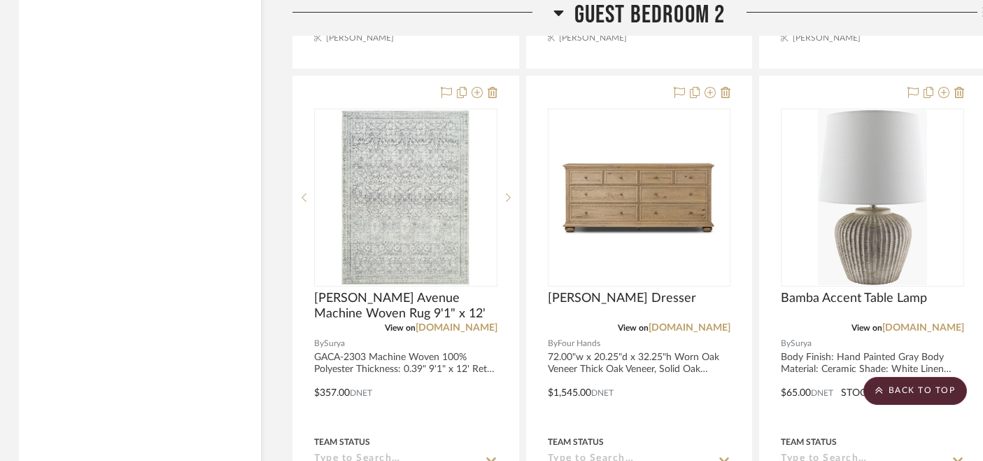
scroll to position [14124, 2]
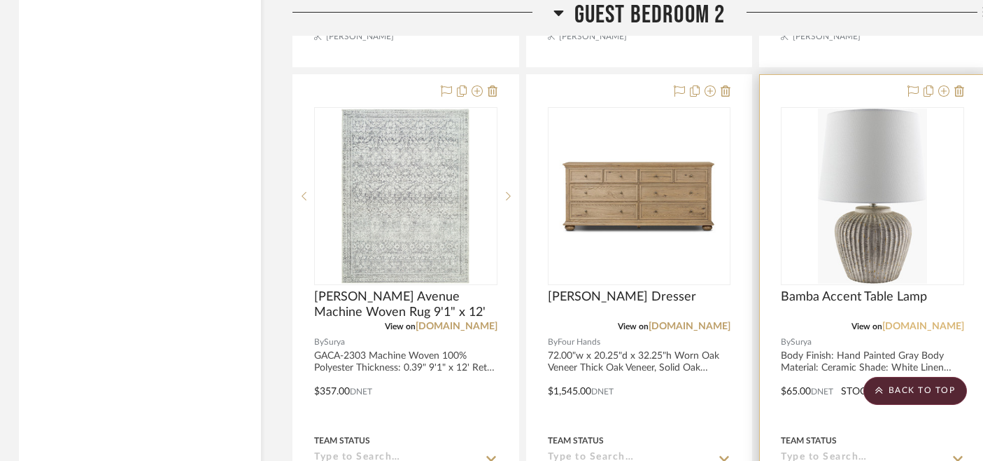
click at [948, 321] on link "[DOMAIN_NAME]" at bounding box center [924, 326] width 82 height 10
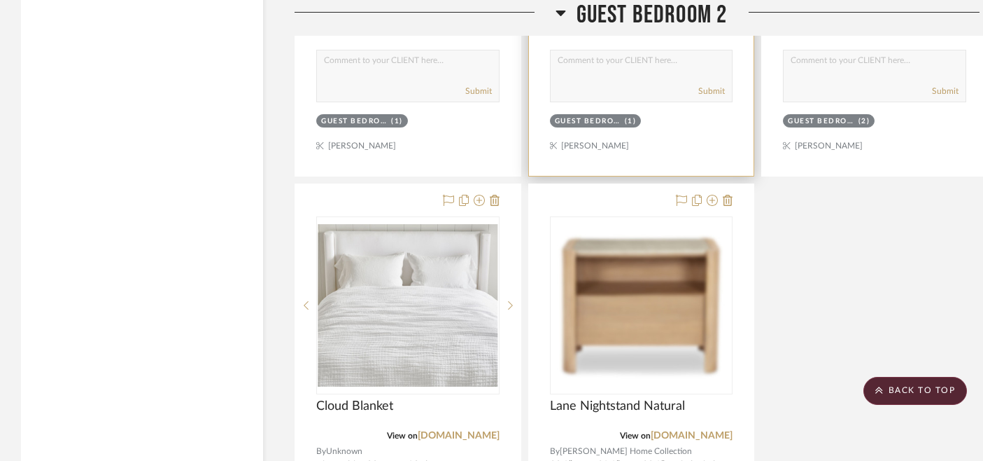
scroll to position [14692, 0]
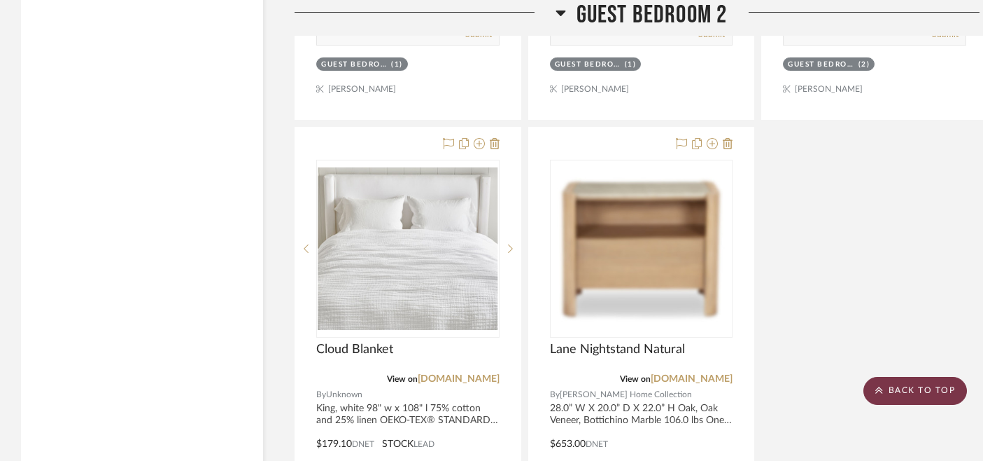
click at [881, 386] on icon at bounding box center [880, 390] width 8 height 8
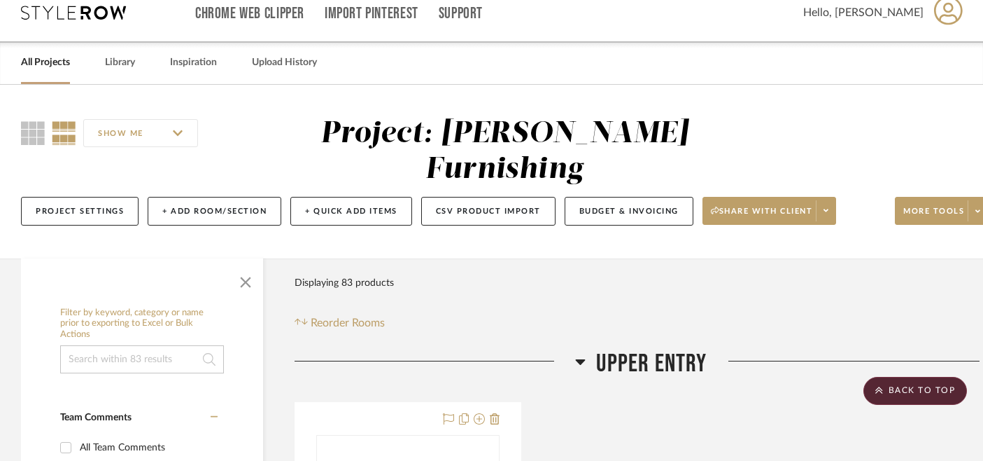
scroll to position [0, 0]
